Goal: Task Accomplishment & Management: Manage account settings

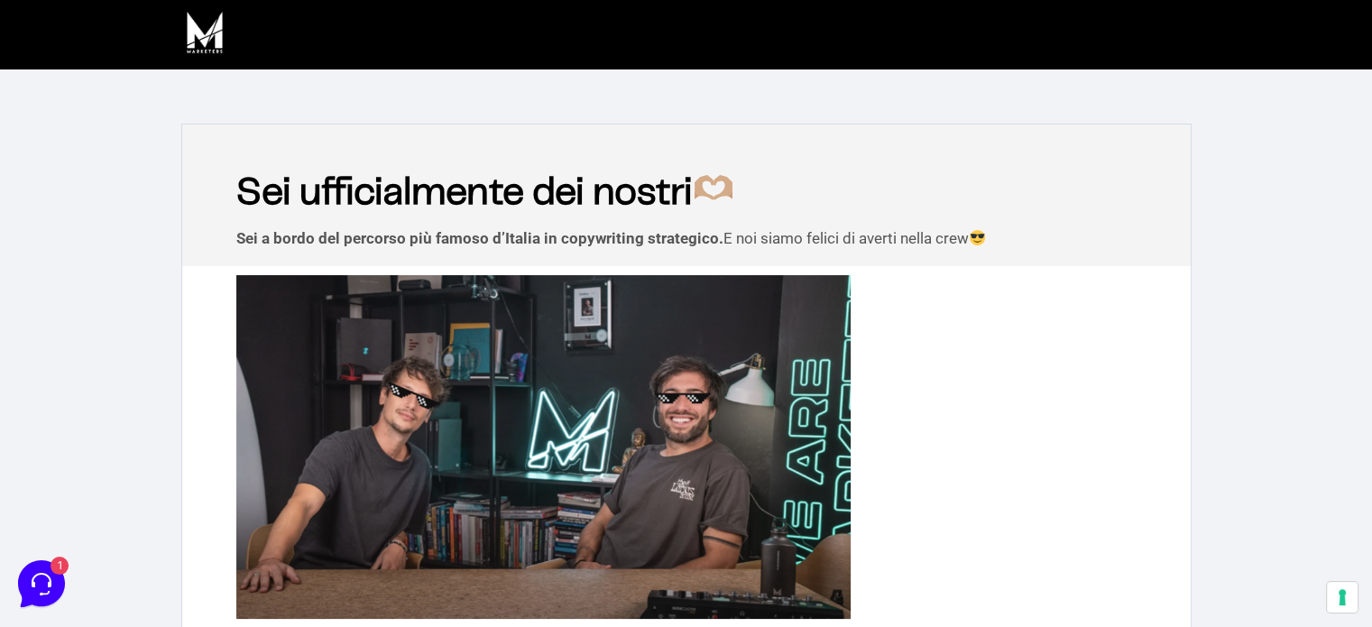
click at [227, 50] on img at bounding box center [204, 32] width 47 height 47
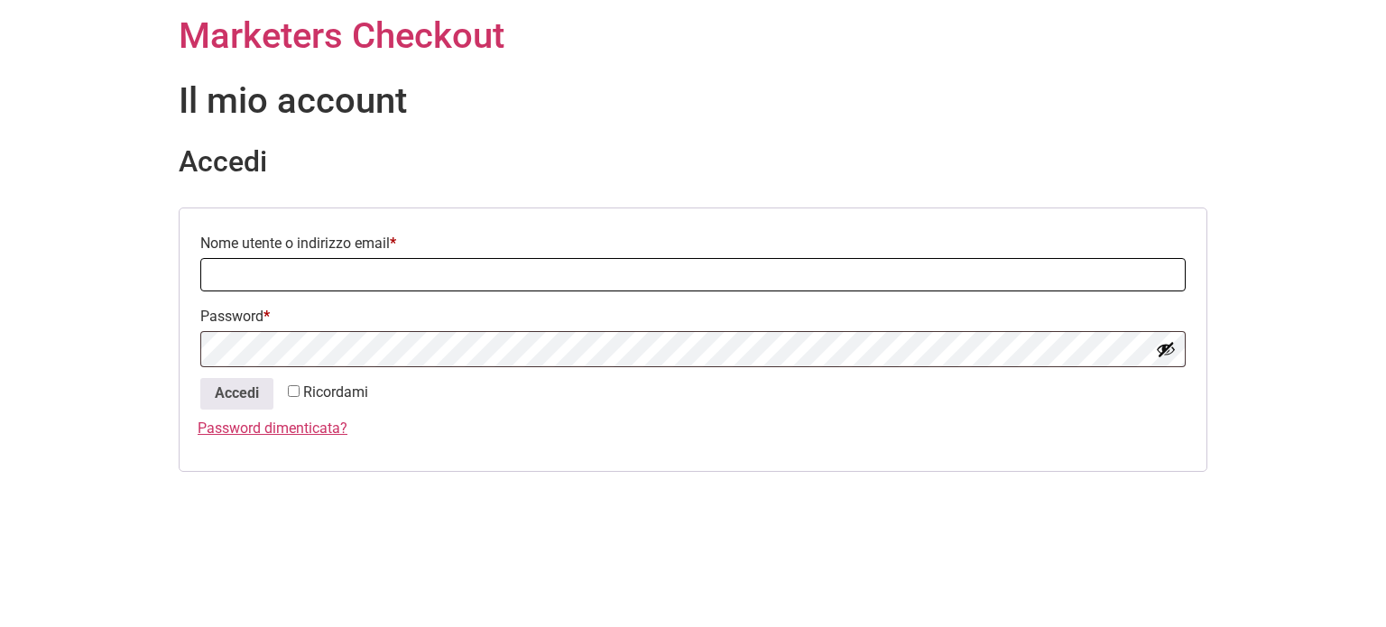
click at [302, 279] on input "Nome utente o indirizzo email * Richiesto" at bounding box center [692, 274] width 985 height 33
type input "angela.baldelli@outlook.it"
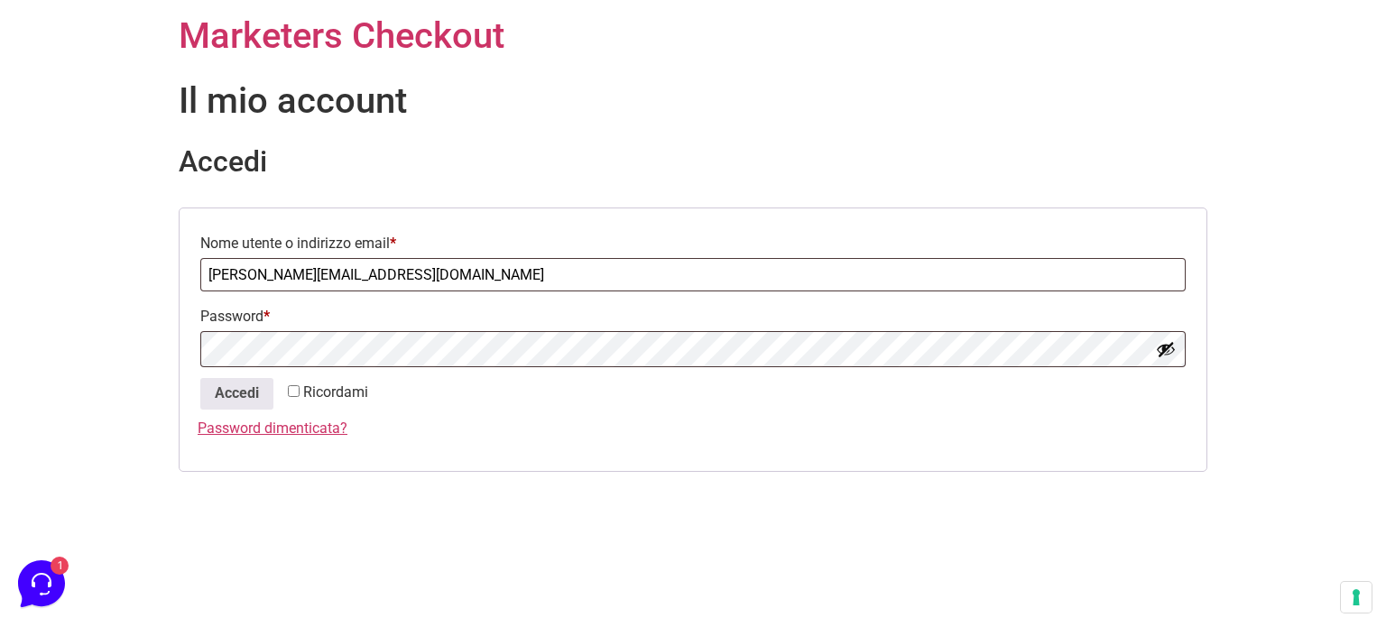
click at [295, 393] on input "Ricordami" at bounding box center [294, 391] width 12 height 12
click at [300, 389] on input "Ricordami" at bounding box center [294, 391] width 12 height 12
checkbox input "false"
click at [242, 394] on button "Accedi" at bounding box center [236, 394] width 73 height 32
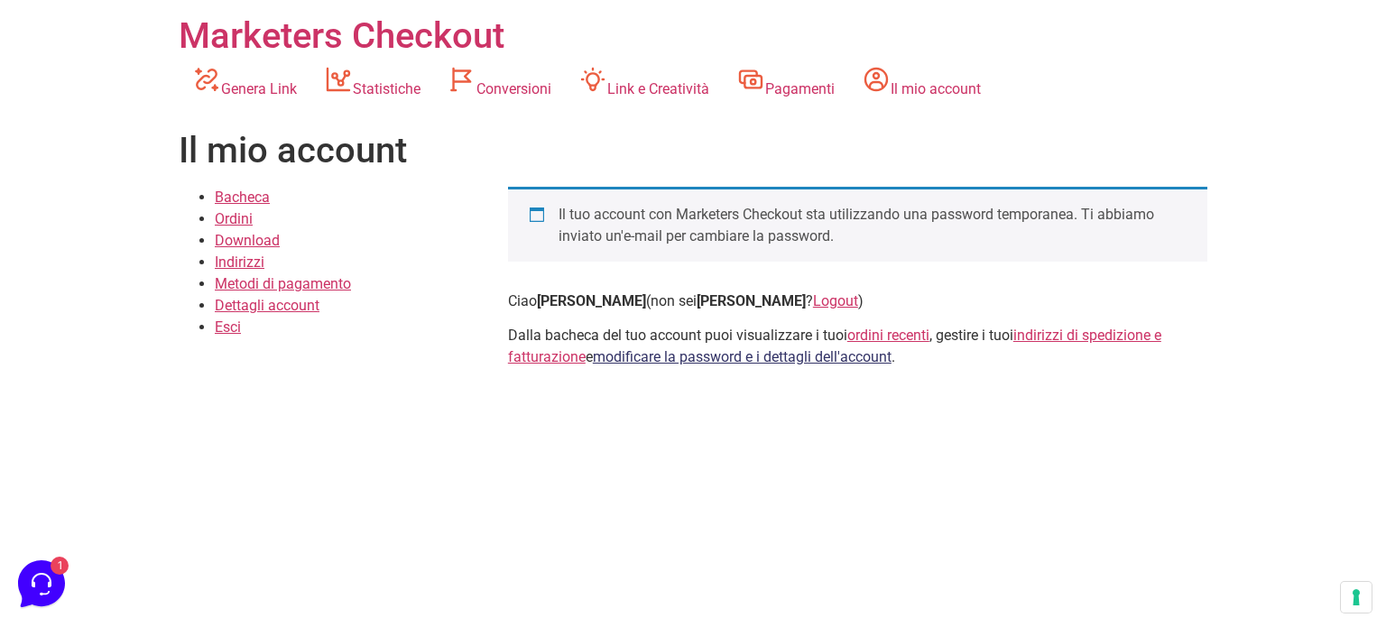
click at [689, 353] on link "modificare la password e i dettagli dell'account" at bounding box center [742, 356] width 299 height 17
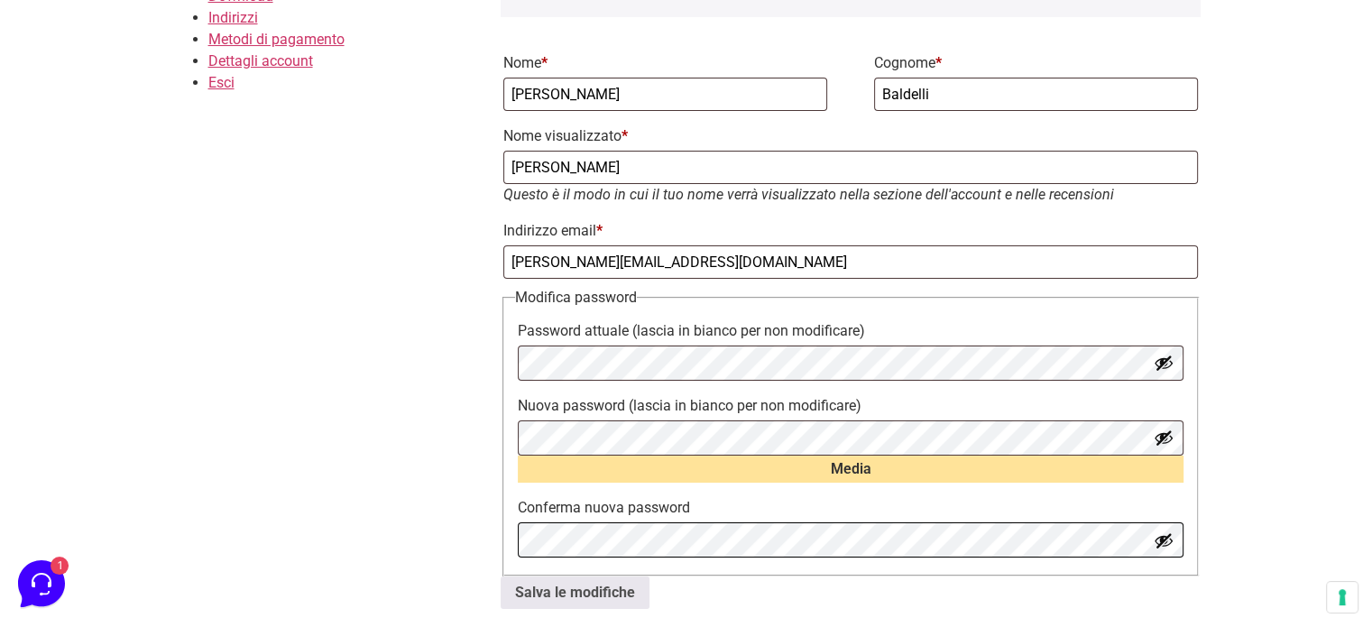
scroll to position [272, 0]
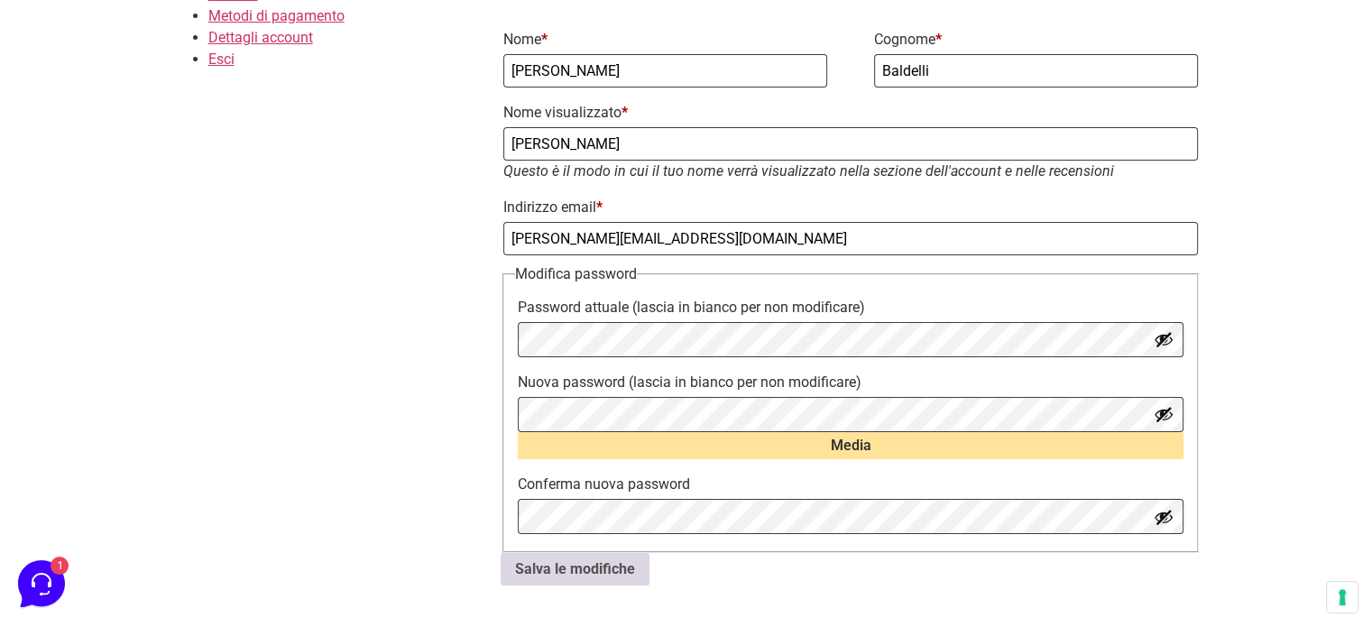
click at [583, 577] on button "Salva le modifiche" at bounding box center [575, 569] width 149 height 32
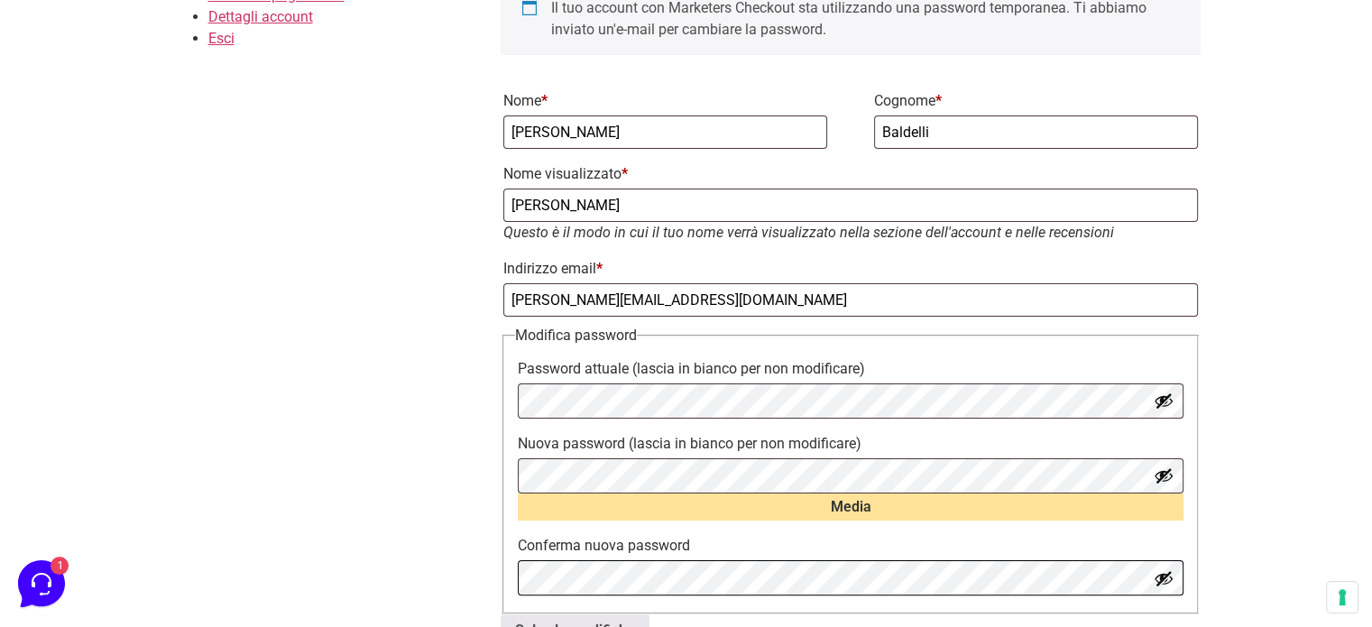
scroll to position [354, 0]
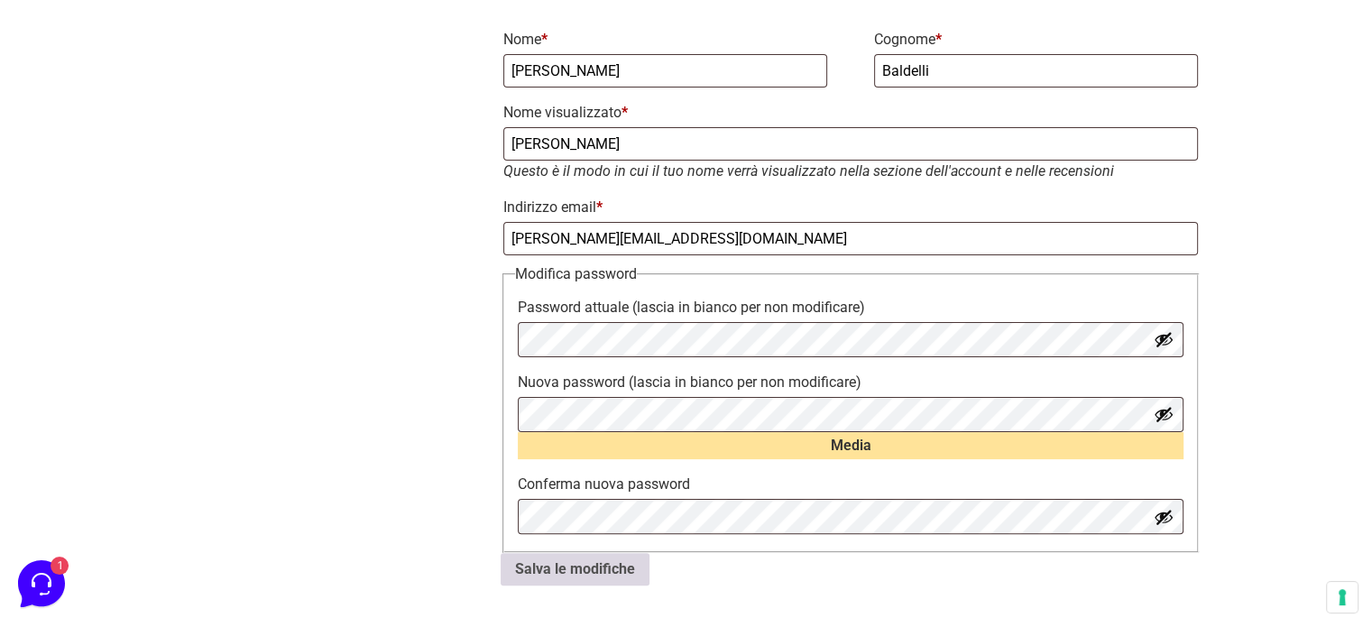
click at [610, 573] on button "Salva le modifiche" at bounding box center [575, 569] width 149 height 32
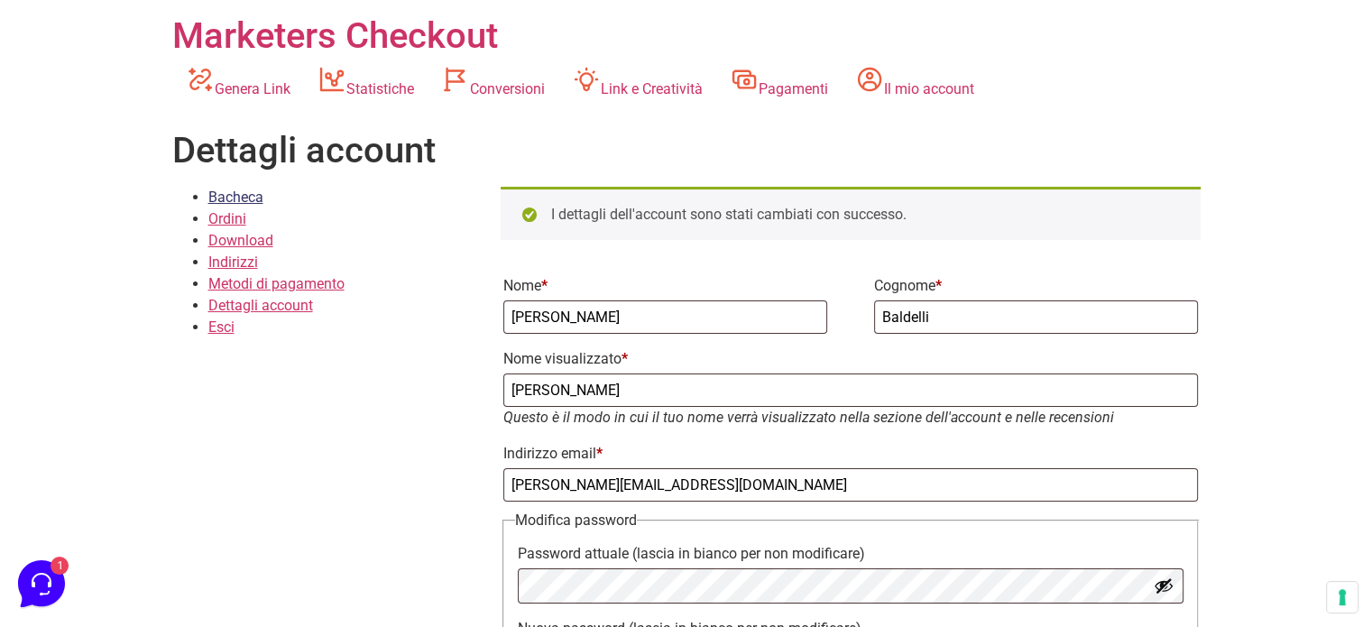
click at [245, 197] on link "Bacheca" at bounding box center [235, 197] width 55 height 17
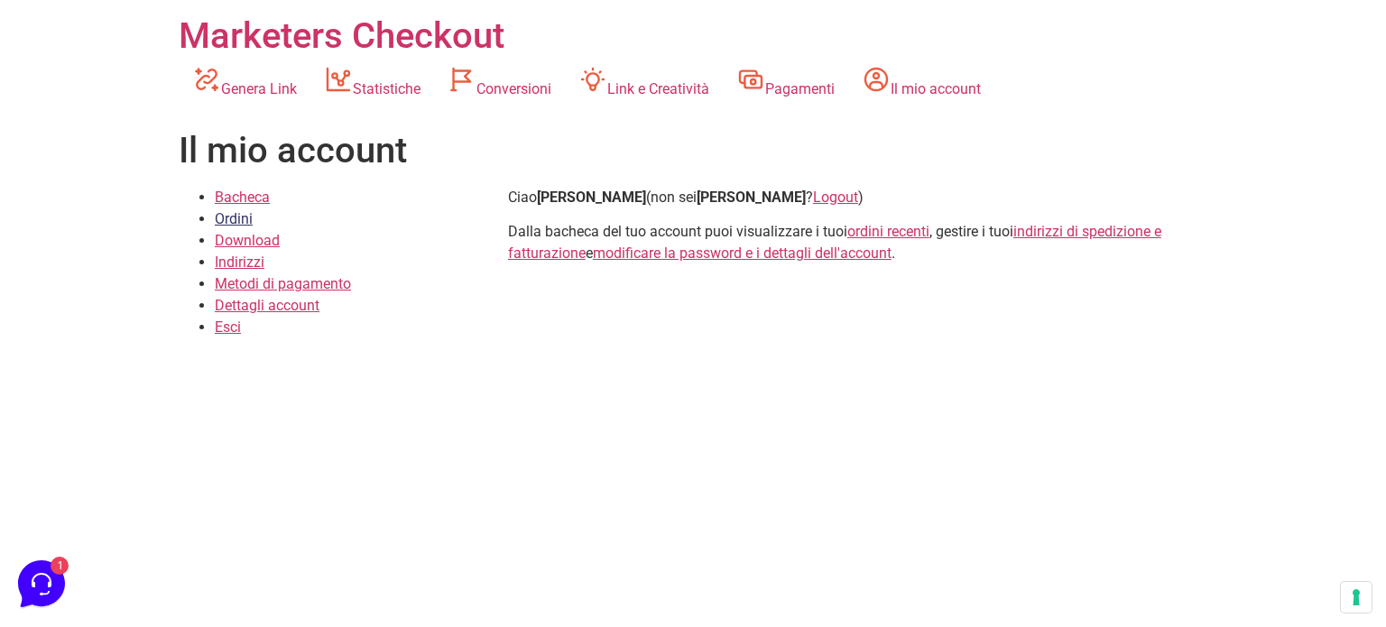
click at [238, 213] on link "Ordini" at bounding box center [234, 218] width 38 height 17
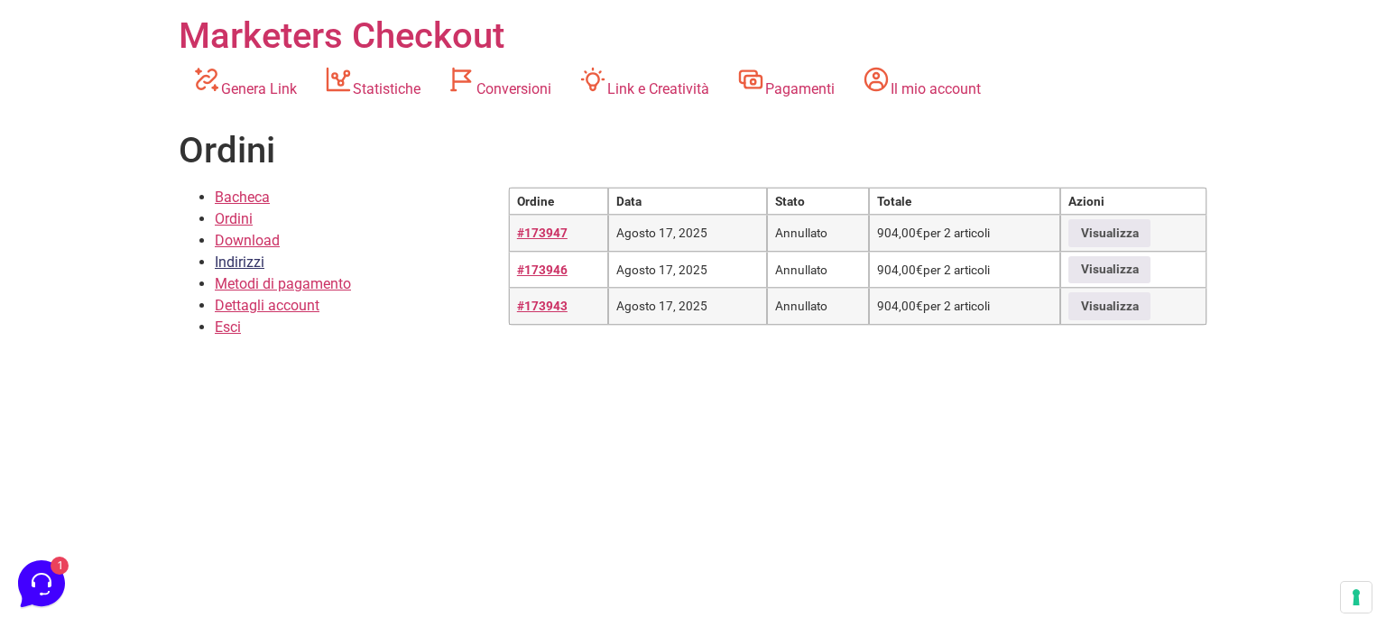
click at [244, 263] on link "Indirizzi" at bounding box center [240, 262] width 50 height 17
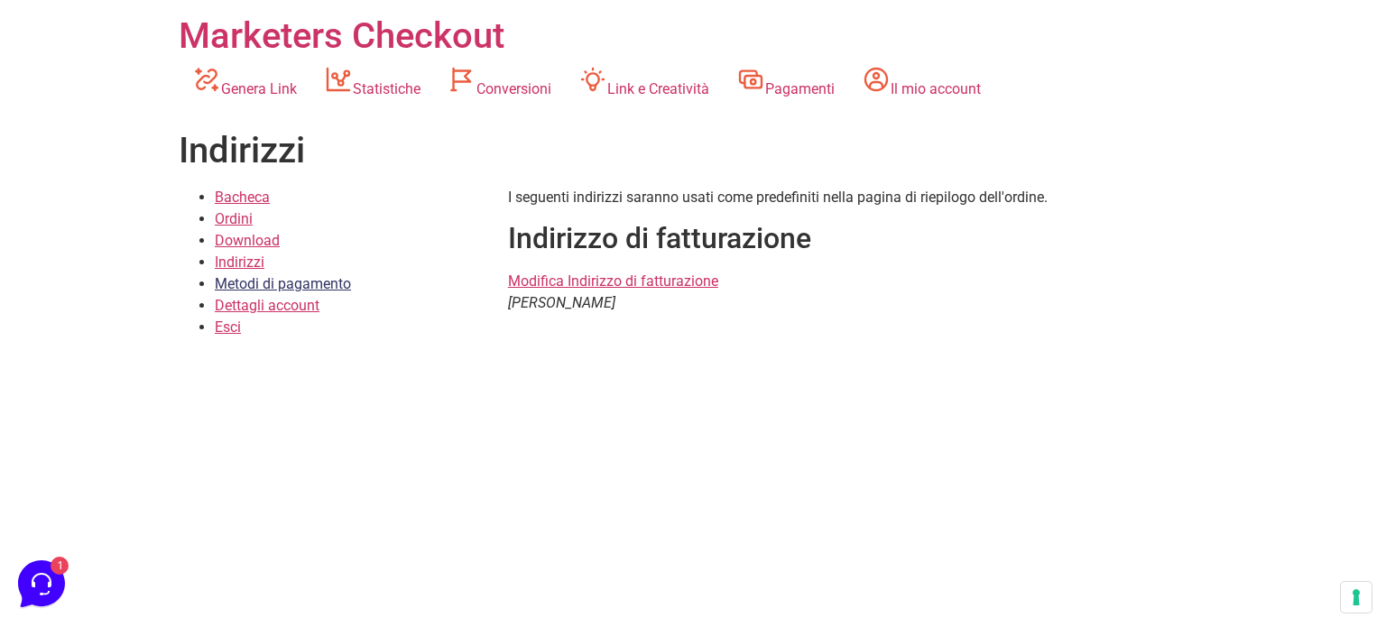
click at [261, 284] on link "Metodi di pagamento" at bounding box center [283, 283] width 136 height 17
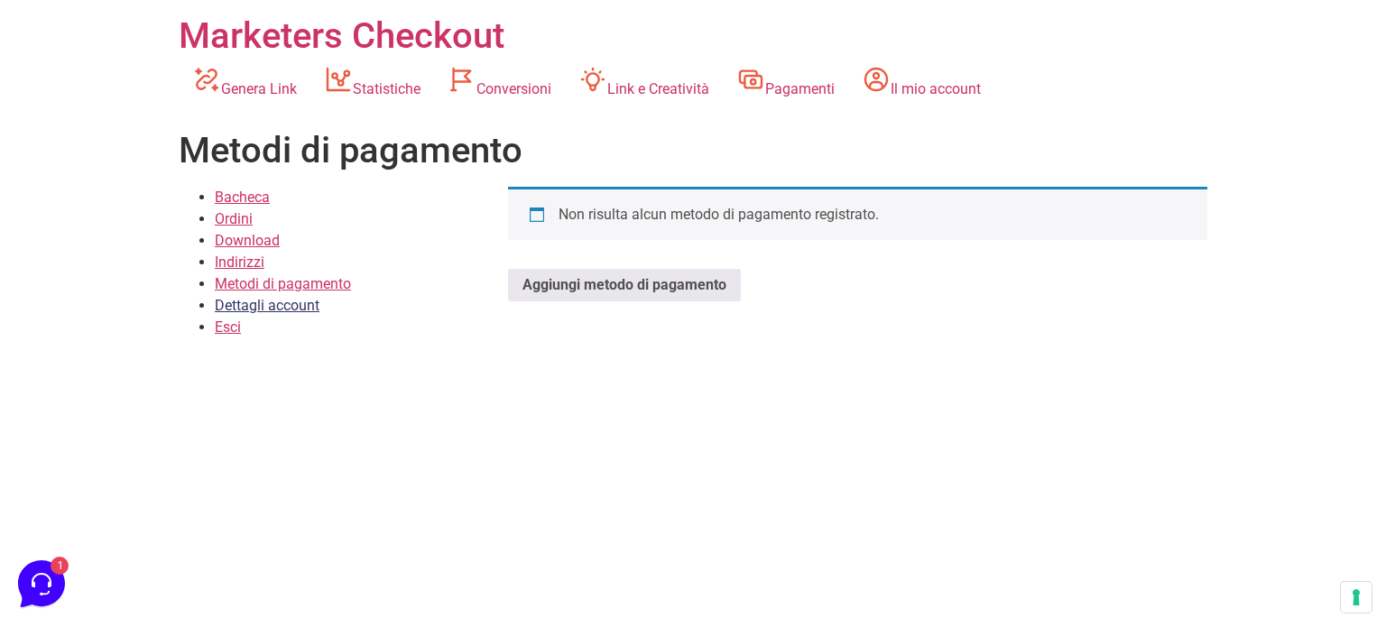
click at [278, 304] on link "Dettagli account" at bounding box center [267, 305] width 105 height 17
